Goal: Use online tool/utility: Utilize a website feature to perform a specific function

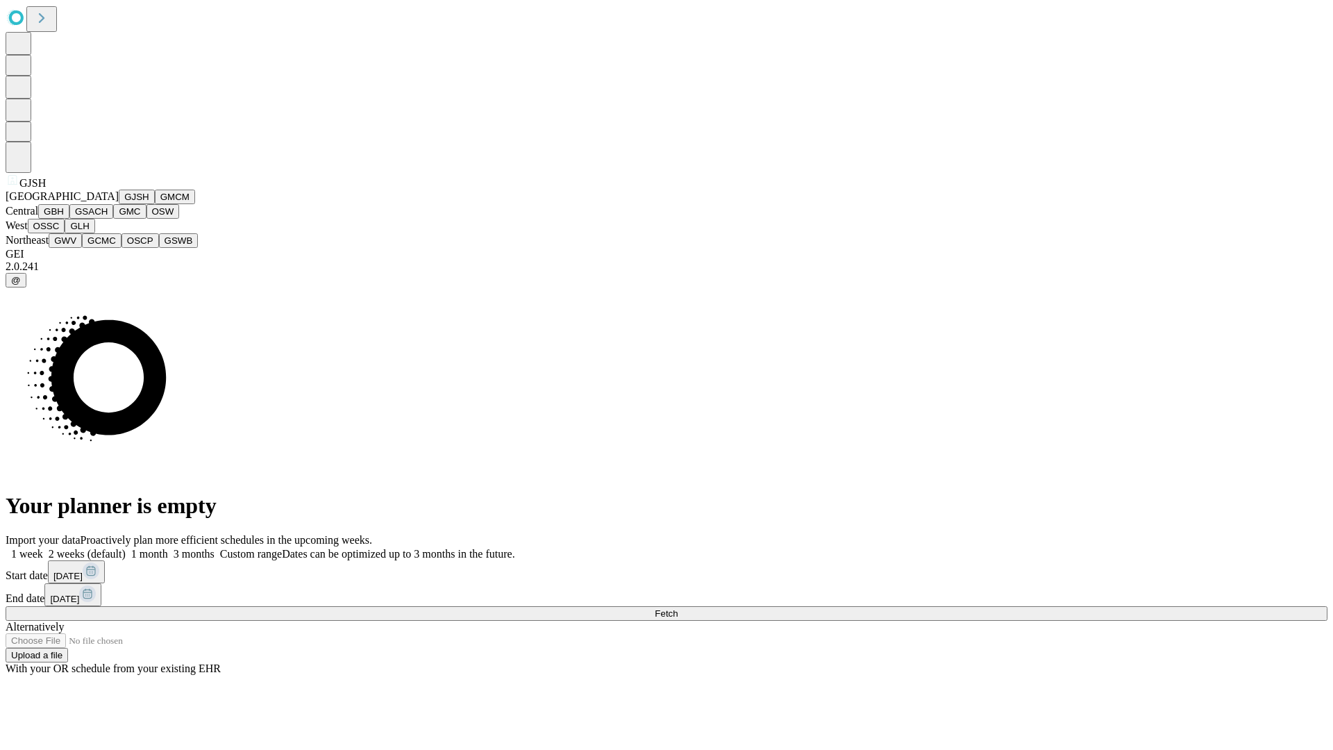
click at [119, 204] on button "GJSH" at bounding box center [137, 196] width 36 height 15
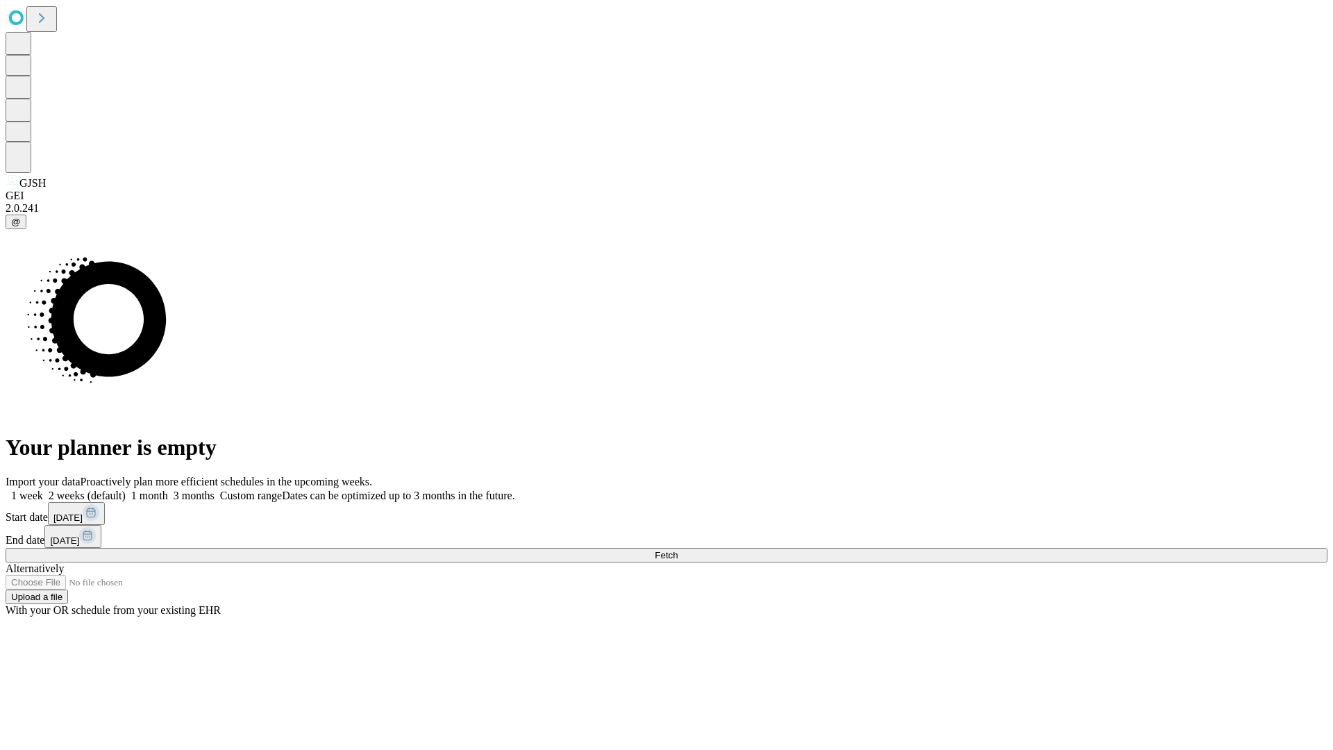
click at [126, 489] on label "2 weeks (default)" at bounding box center [84, 495] width 83 height 12
click at [677, 550] on span "Fetch" at bounding box center [665, 555] width 23 height 10
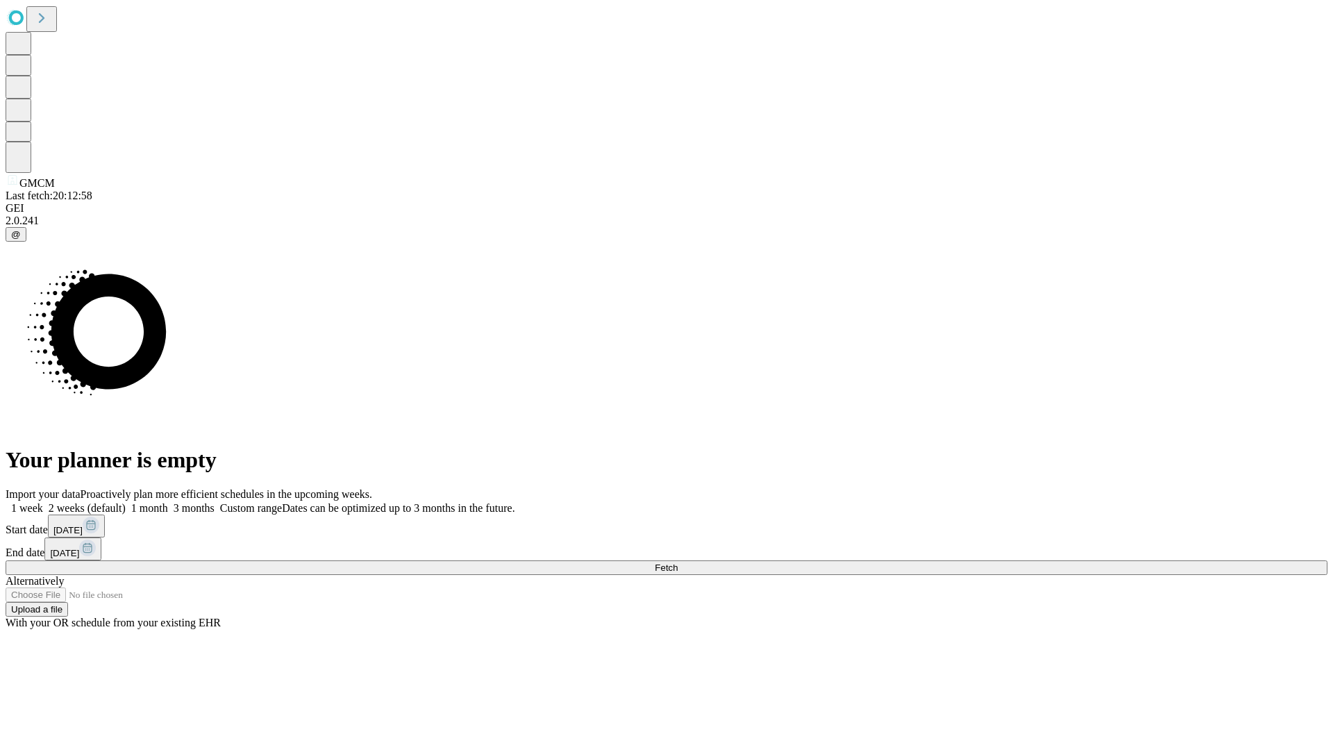
click at [677, 562] on span "Fetch" at bounding box center [665, 567] width 23 height 10
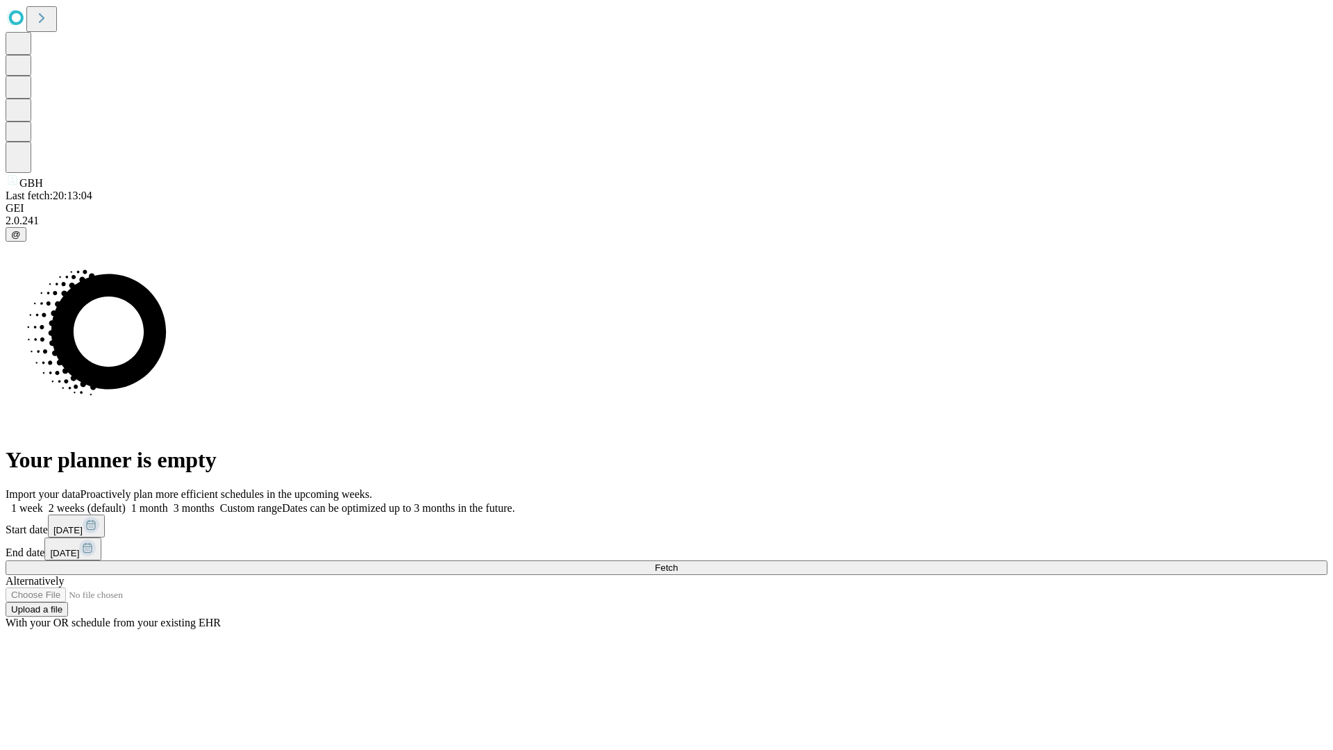
click at [126, 502] on label "2 weeks (default)" at bounding box center [84, 508] width 83 height 12
click at [677, 562] on span "Fetch" at bounding box center [665, 567] width 23 height 10
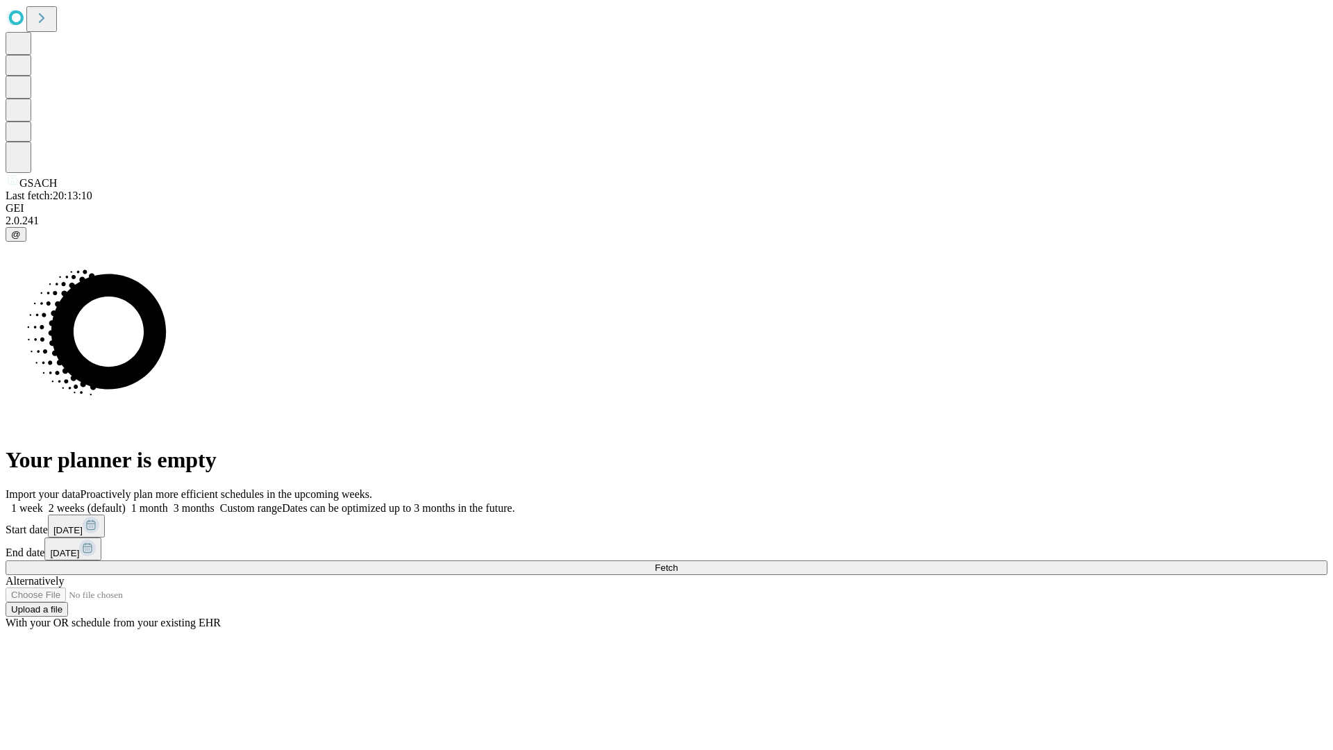
click at [126, 502] on label "2 weeks (default)" at bounding box center [84, 508] width 83 height 12
click at [677, 562] on span "Fetch" at bounding box center [665, 567] width 23 height 10
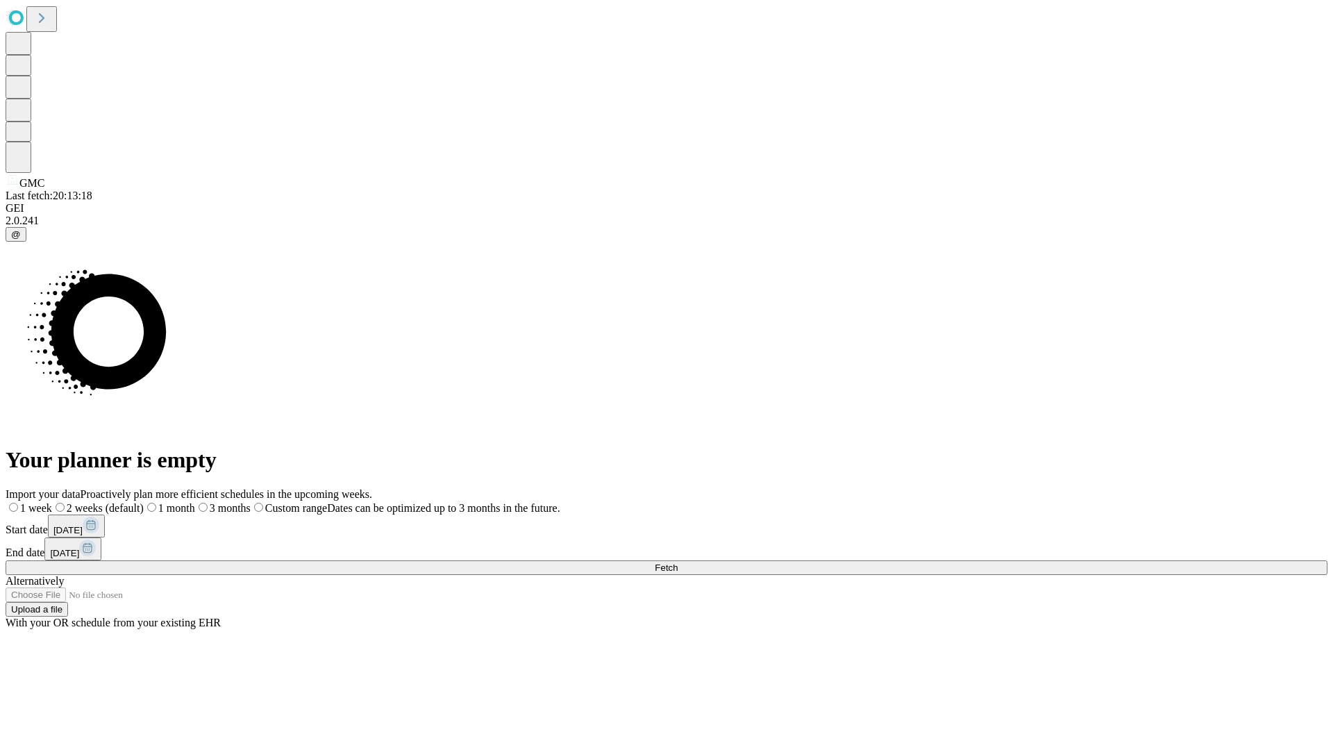
click at [677, 562] on span "Fetch" at bounding box center [665, 567] width 23 height 10
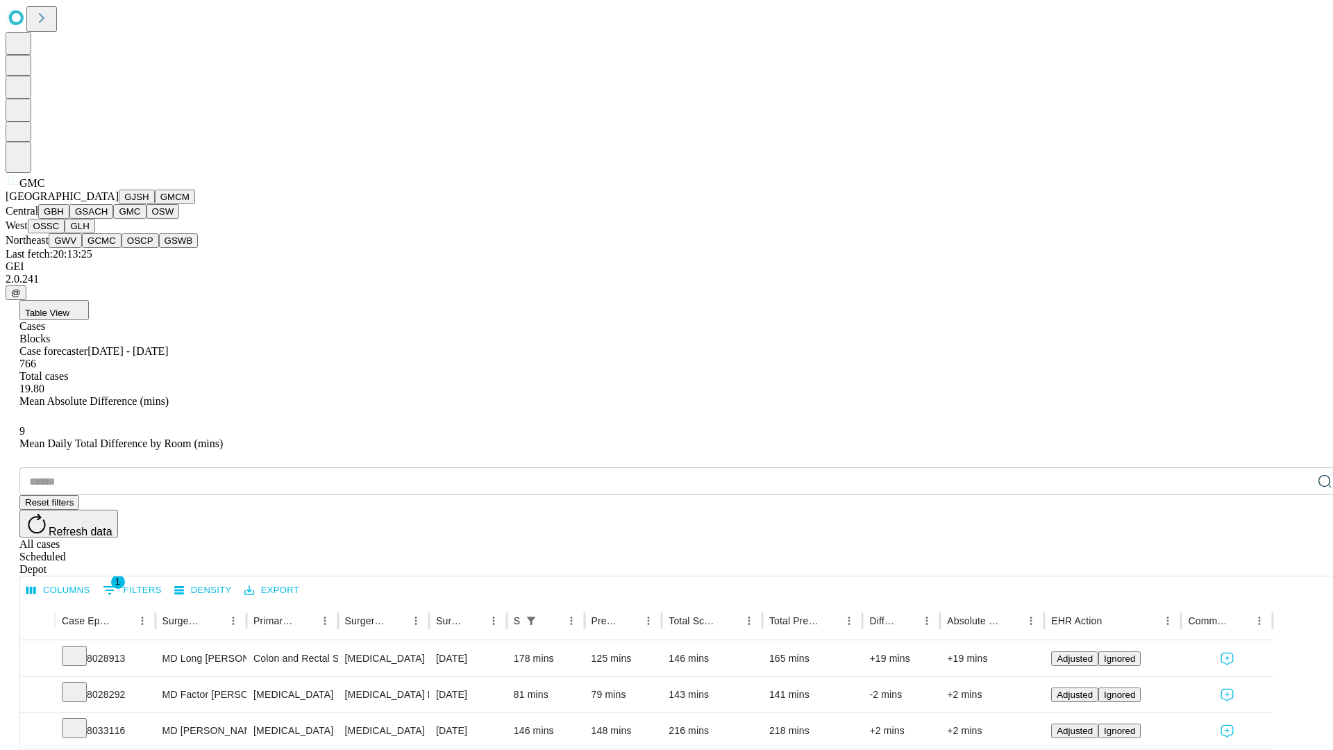
click at [146, 219] on button "OSW" at bounding box center [162, 211] width 33 height 15
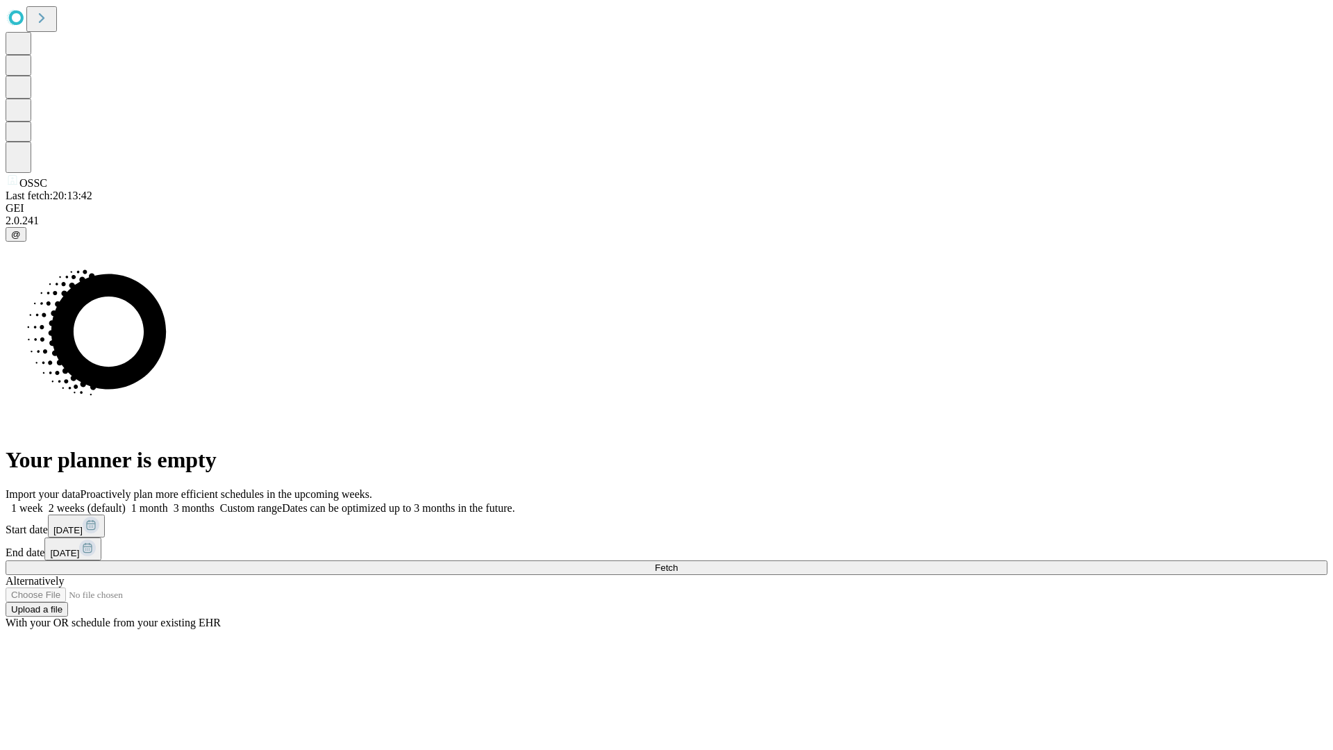
click at [126, 502] on label "2 weeks (default)" at bounding box center [84, 508] width 83 height 12
click at [677, 562] on span "Fetch" at bounding box center [665, 567] width 23 height 10
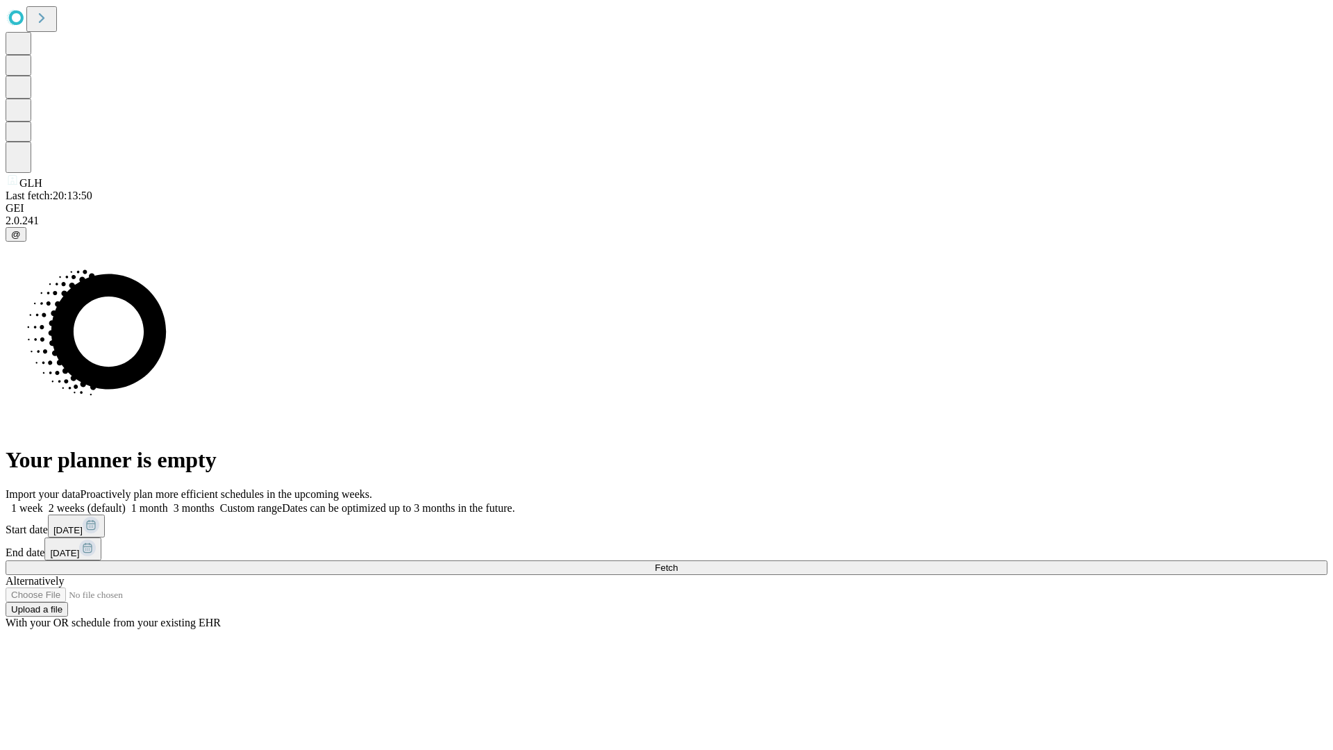
click at [126, 502] on label "2 weeks (default)" at bounding box center [84, 508] width 83 height 12
click at [677, 562] on span "Fetch" at bounding box center [665, 567] width 23 height 10
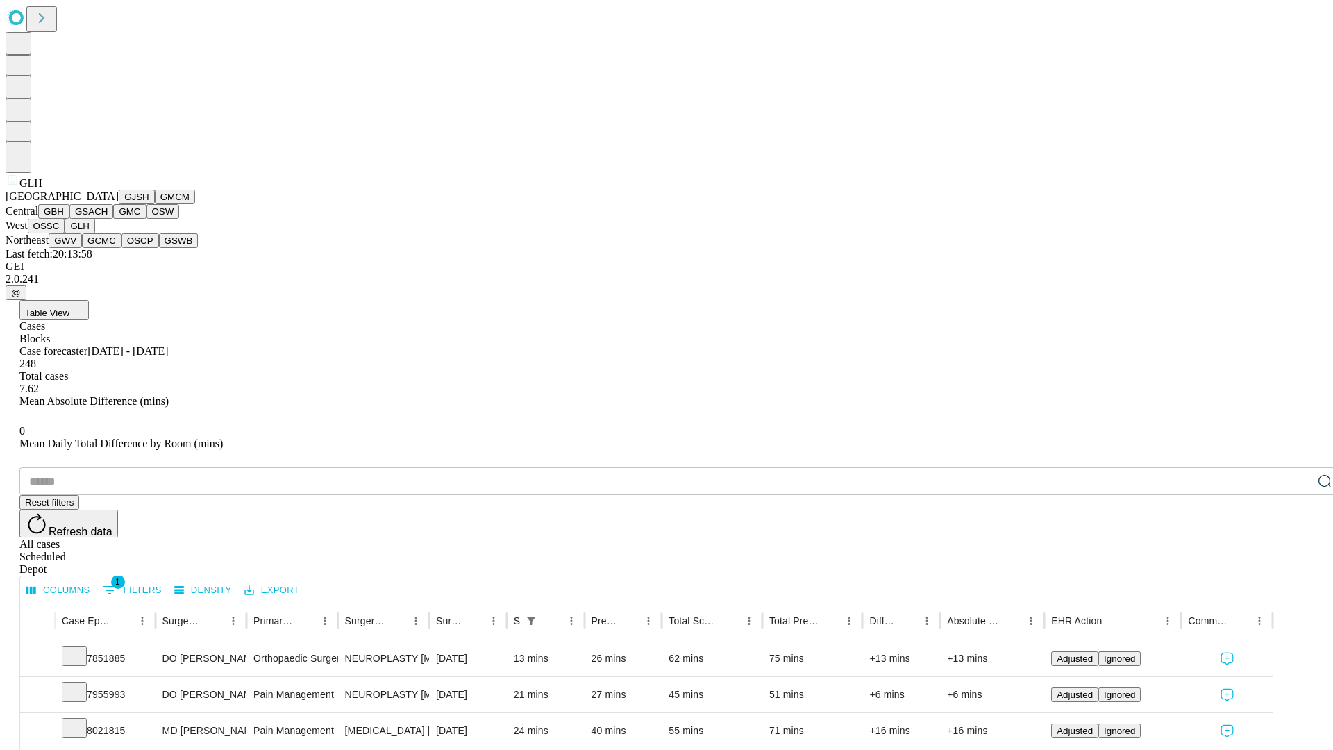
click at [82, 248] on button "GWV" at bounding box center [65, 240] width 33 height 15
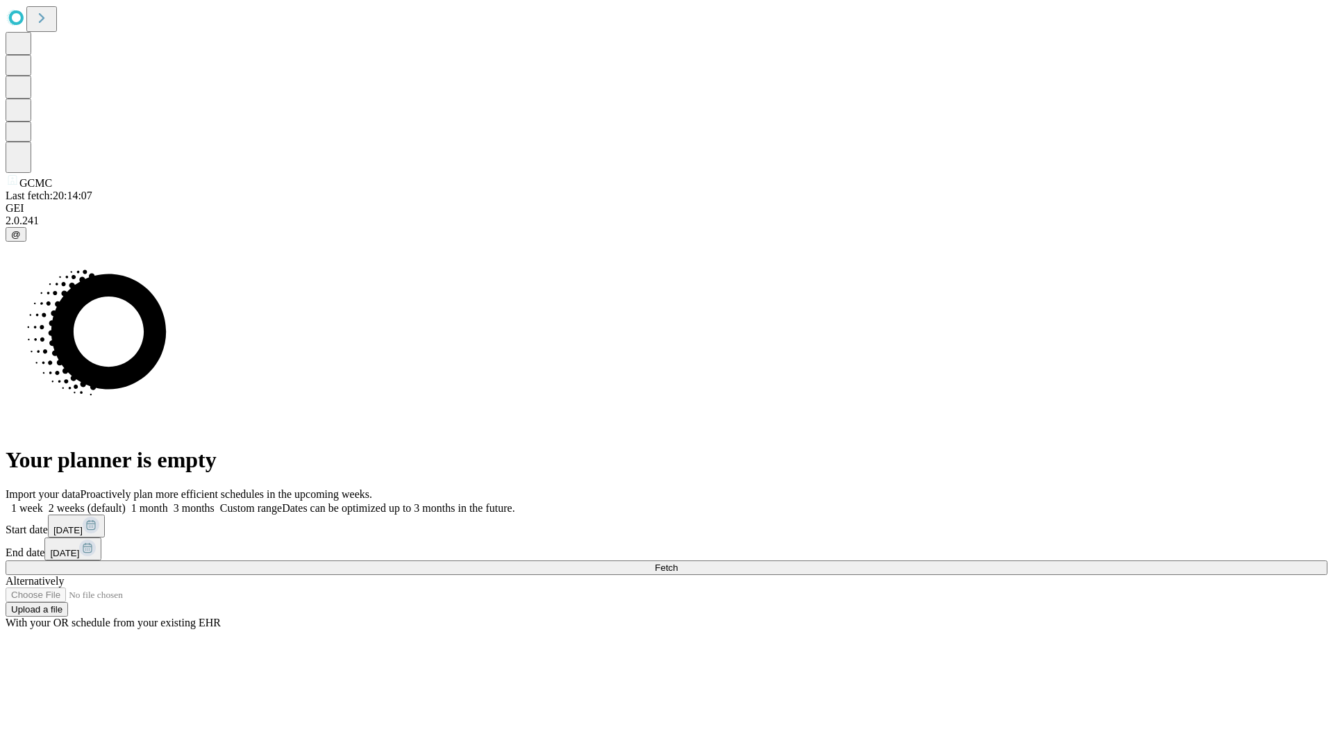
click at [126, 502] on label "2 weeks (default)" at bounding box center [84, 508] width 83 height 12
click at [677, 562] on span "Fetch" at bounding box center [665, 567] width 23 height 10
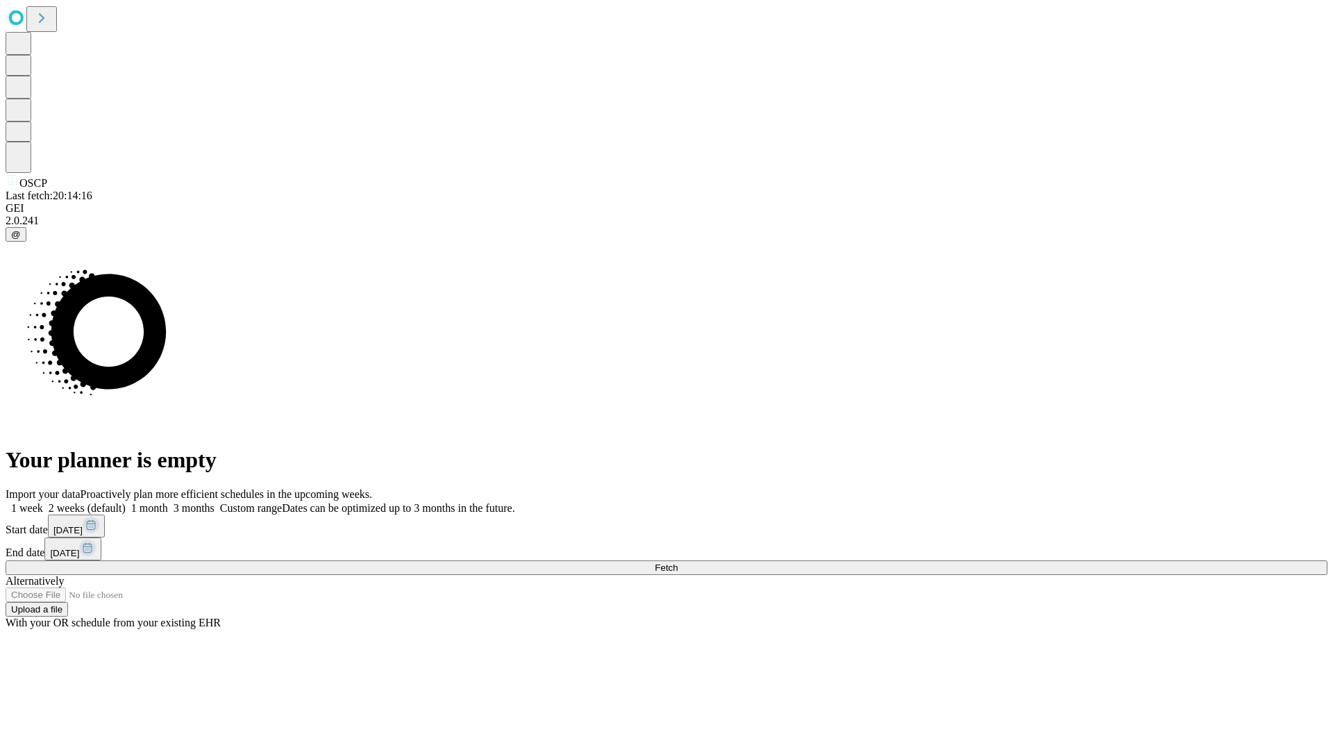
click at [126, 502] on label "2 weeks (default)" at bounding box center [84, 508] width 83 height 12
click at [677, 562] on span "Fetch" at bounding box center [665, 567] width 23 height 10
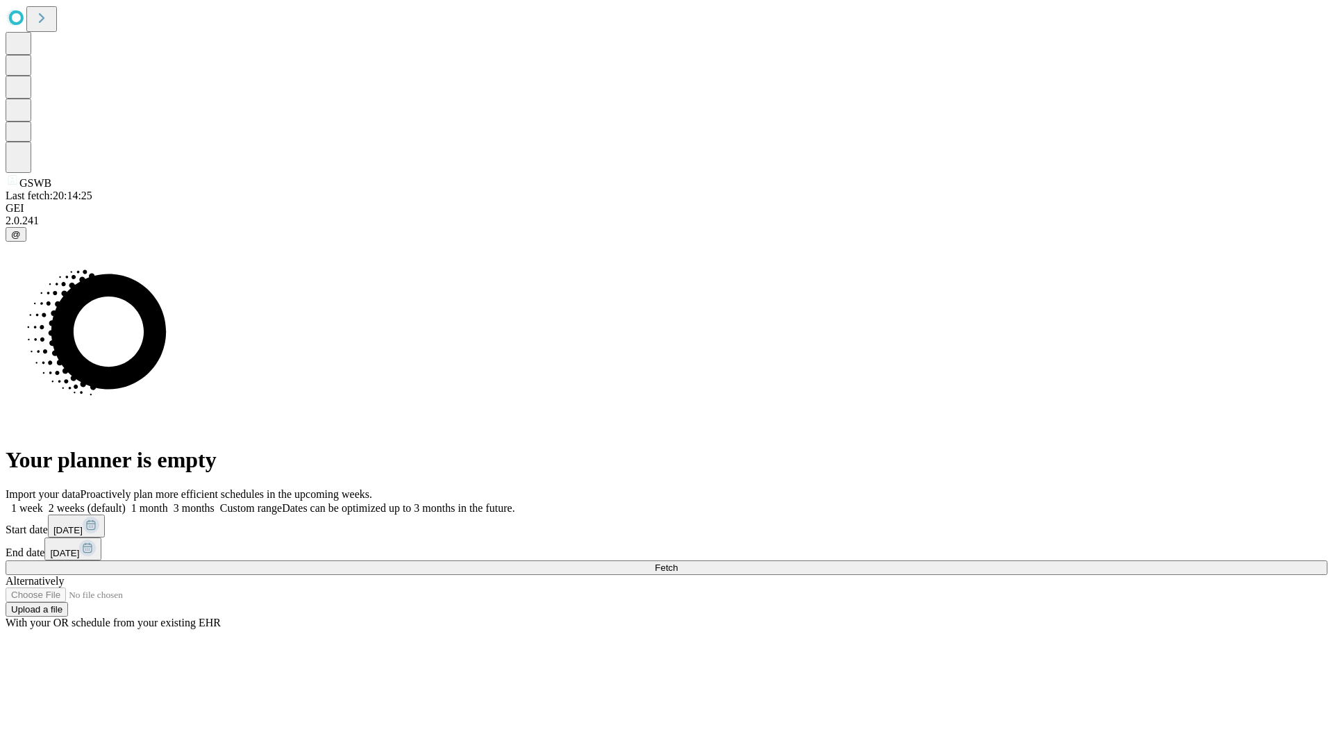
click at [126, 502] on label "2 weeks (default)" at bounding box center [84, 508] width 83 height 12
click at [677, 562] on span "Fetch" at bounding box center [665, 567] width 23 height 10
